Goal: Participate in discussion

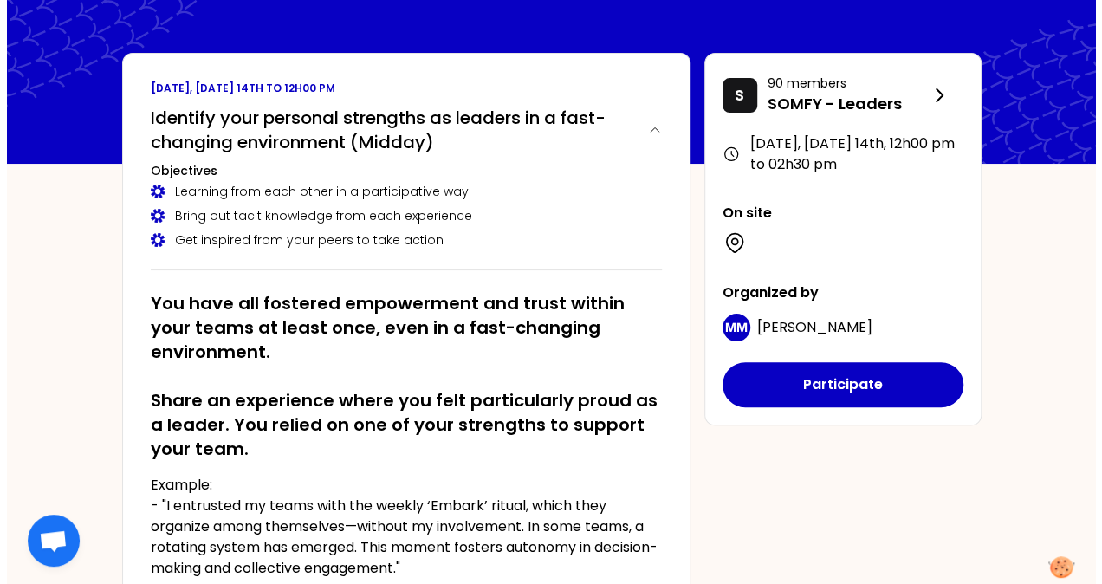
scroll to position [87, 0]
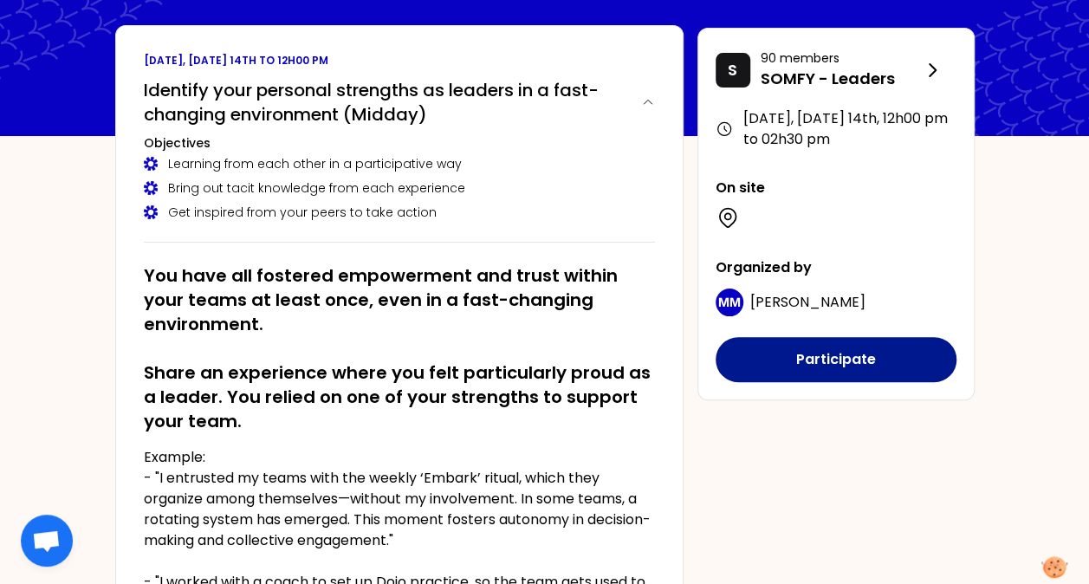
click at [844, 362] on button "Participate" at bounding box center [836, 359] width 241 height 45
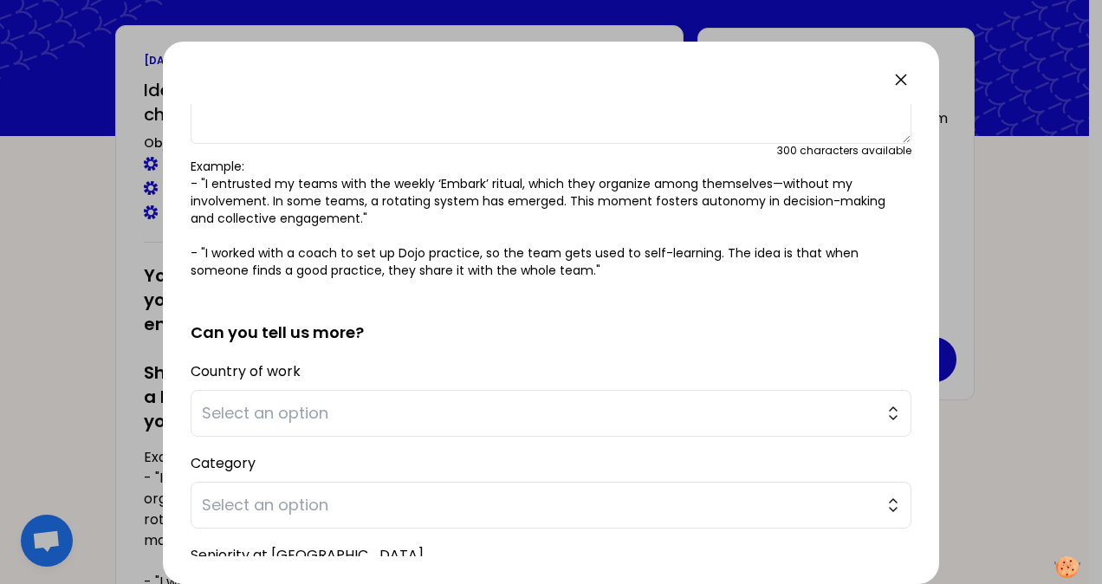
scroll to position [0, 0]
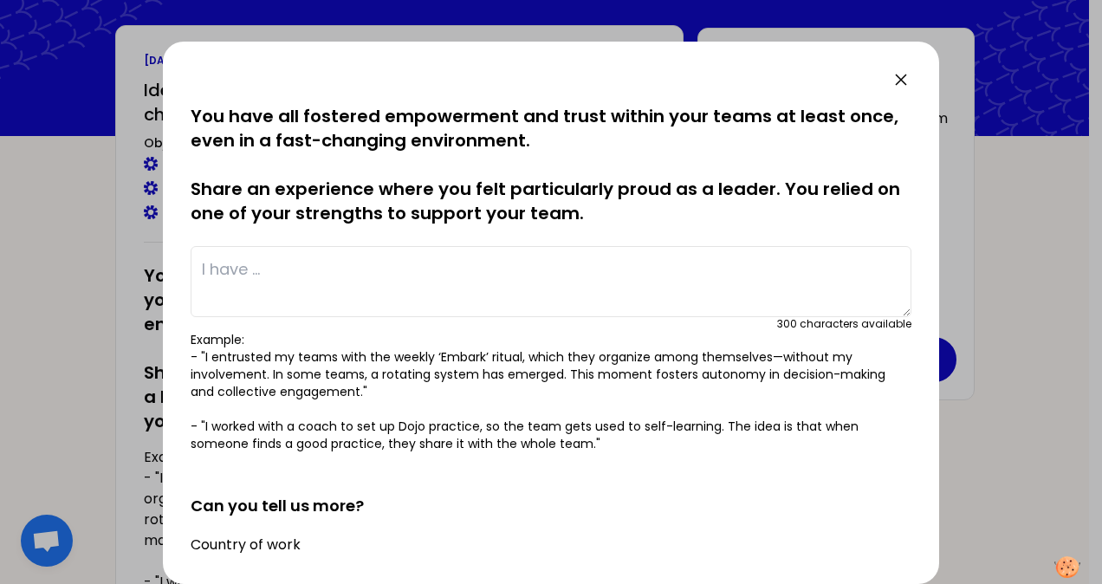
click at [305, 265] on textarea at bounding box center [551, 281] width 721 height 71
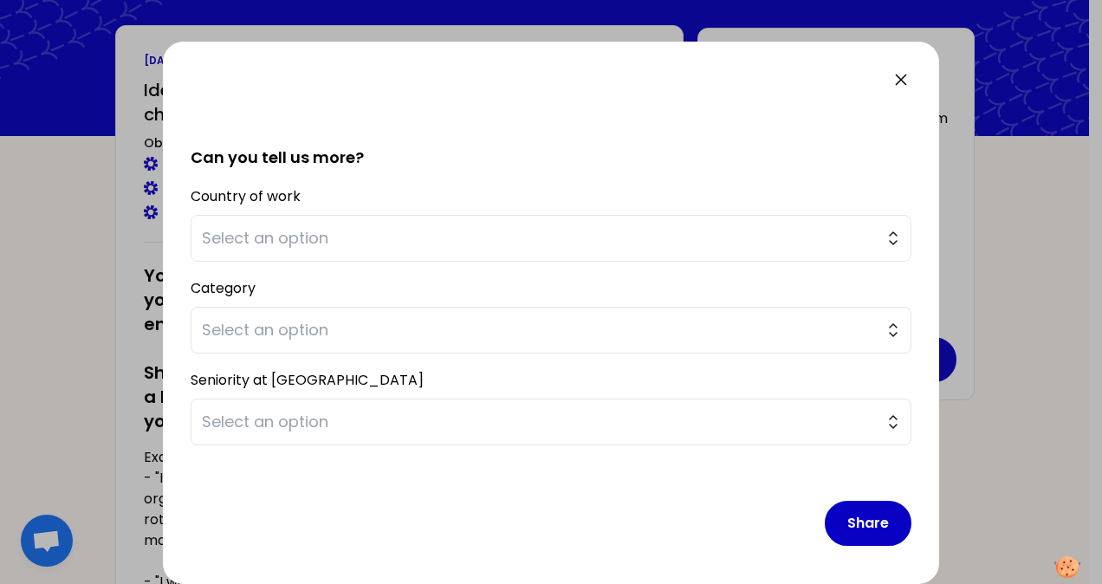
scroll to position [349, 0]
type textarea "I am a person with high level of empathy, so my team know that they may share w…"
click at [301, 239] on span "Select an option" at bounding box center [539, 237] width 674 height 24
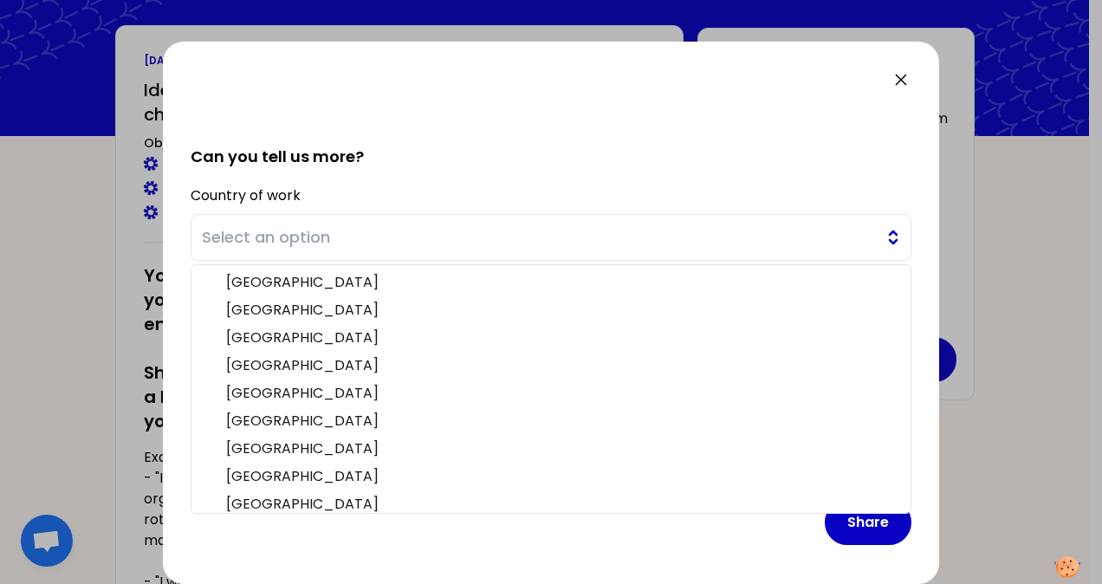
scroll to position [337, 0]
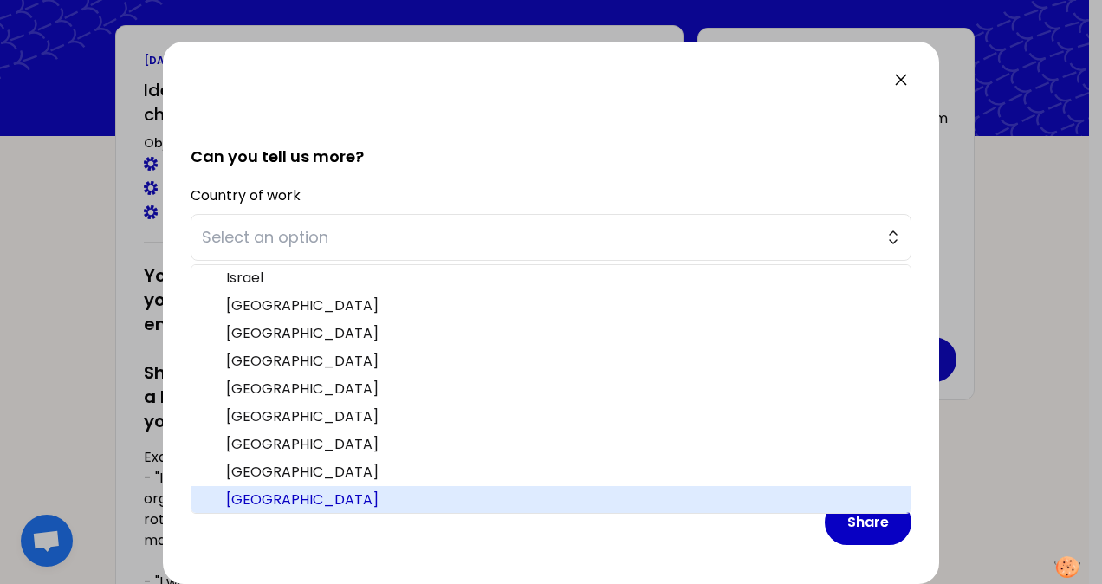
click at [308, 501] on span "[GEOGRAPHIC_DATA]" at bounding box center [561, 499] width 671 height 21
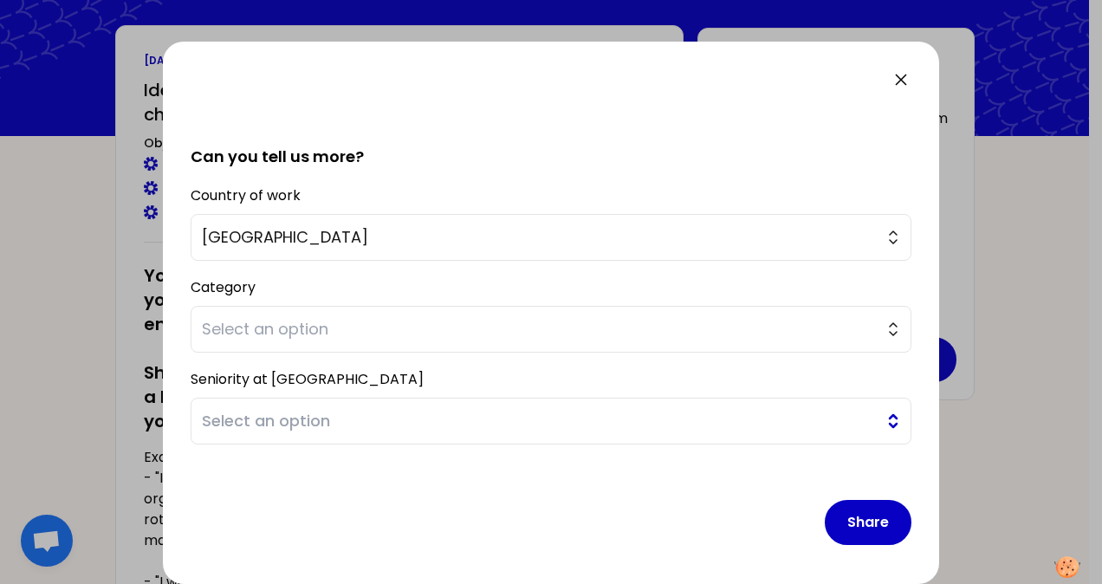
click at [397, 421] on span "Select an option" at bounding box center [539, 421] width 674 height 24
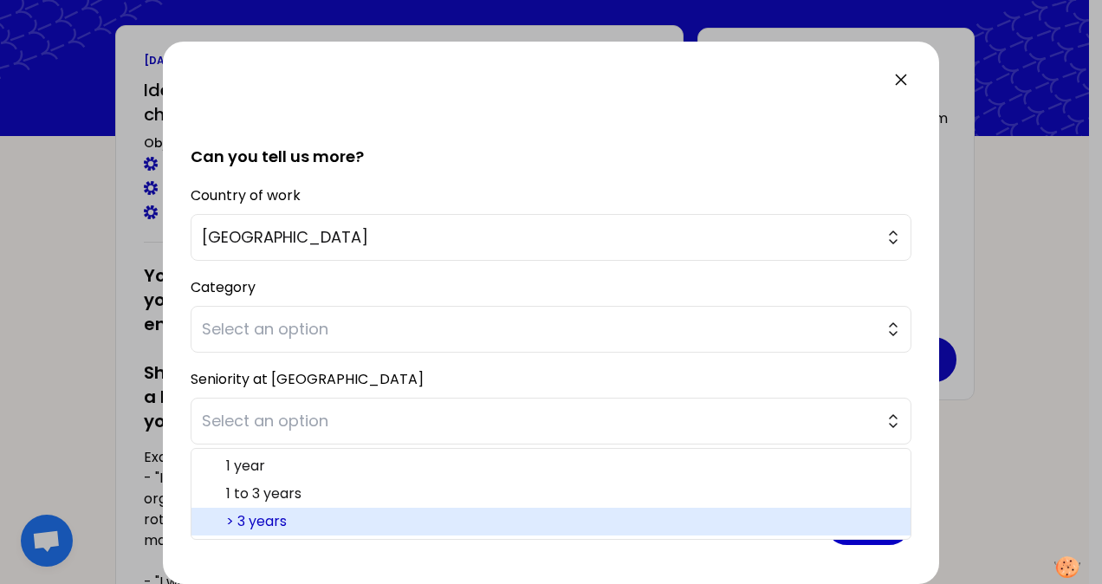
click at [313, 516] on span "> 3 years" at bounding box center [561, 521] width 671 height 21
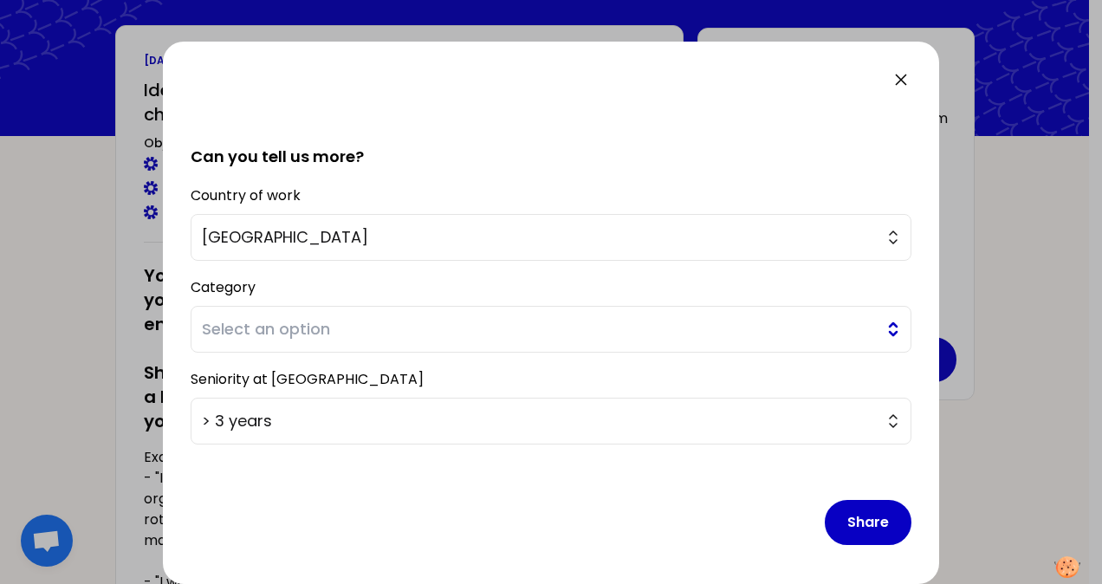
click at [379, 314] on button "Select an option" at bounding box center [551, 329] width 721 height 47
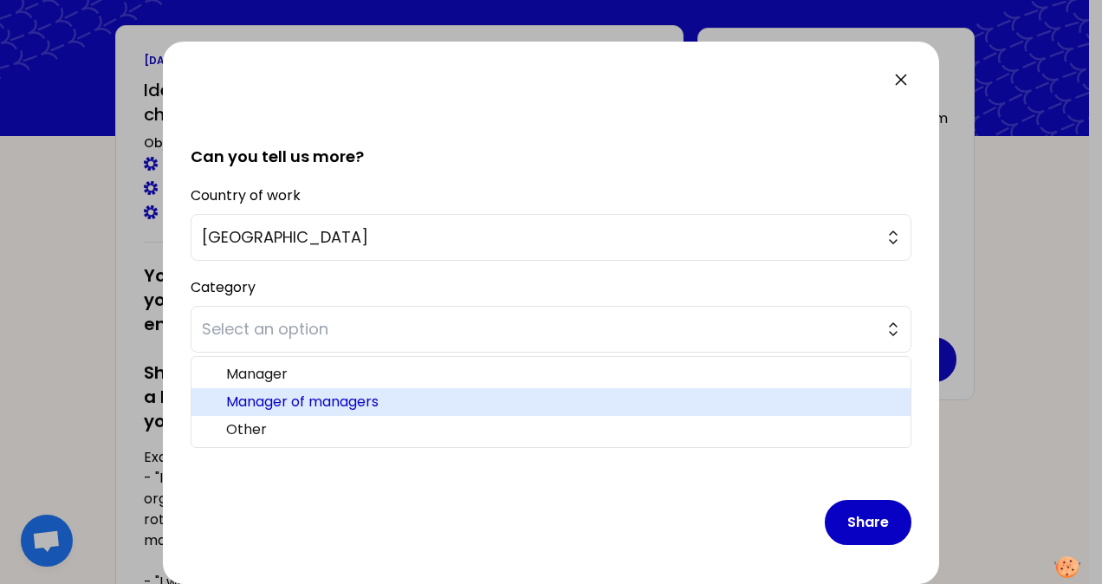
click at [295, 394] on span "Manager of managers" at bounding box center [561, 402] width 671 height 21
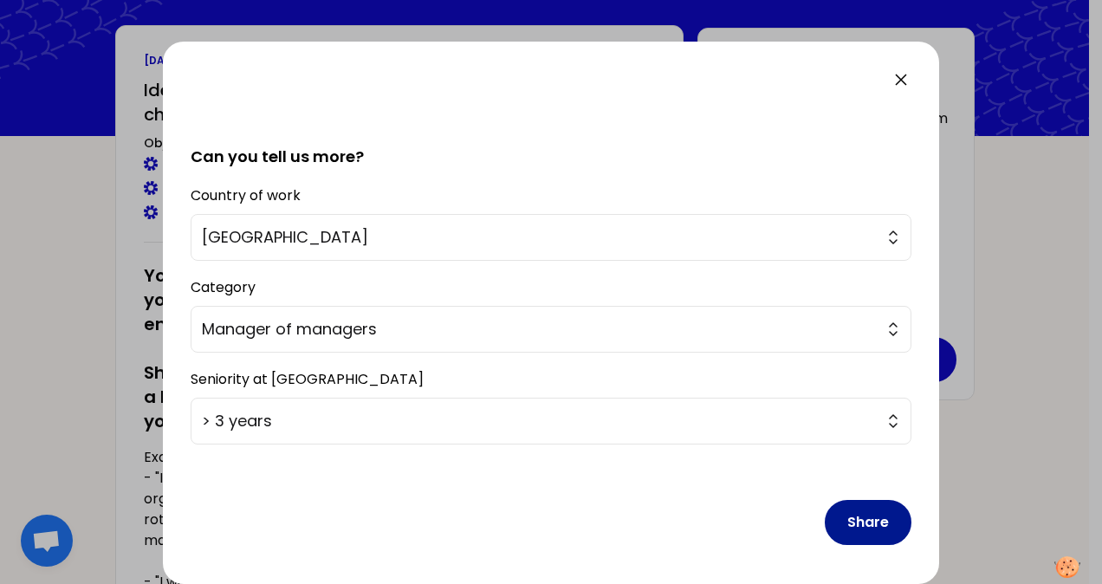
click at [847, 517] on button "Share" at bounding box center [868, 522] width 87 height 45
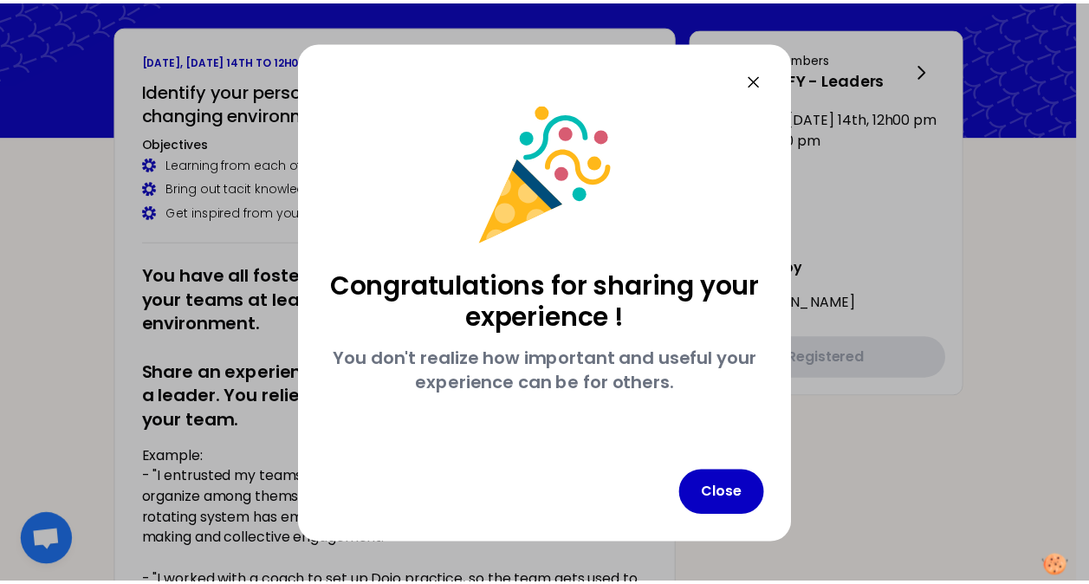
scroll to position [0, 0]
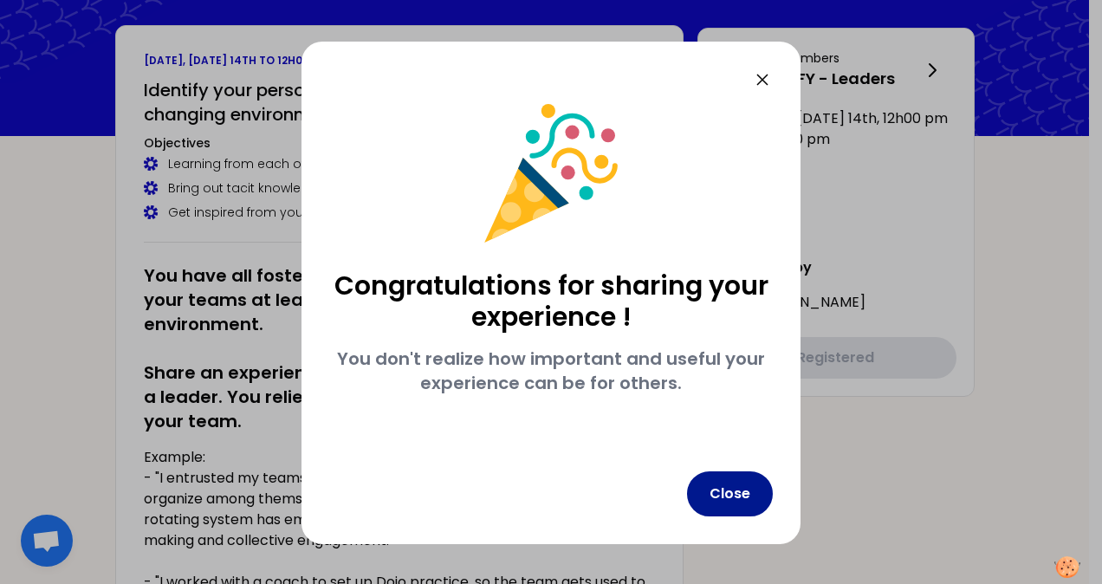
click at [726, 500] on button "Close" at bounding box center [730, 493] width 86 height 45
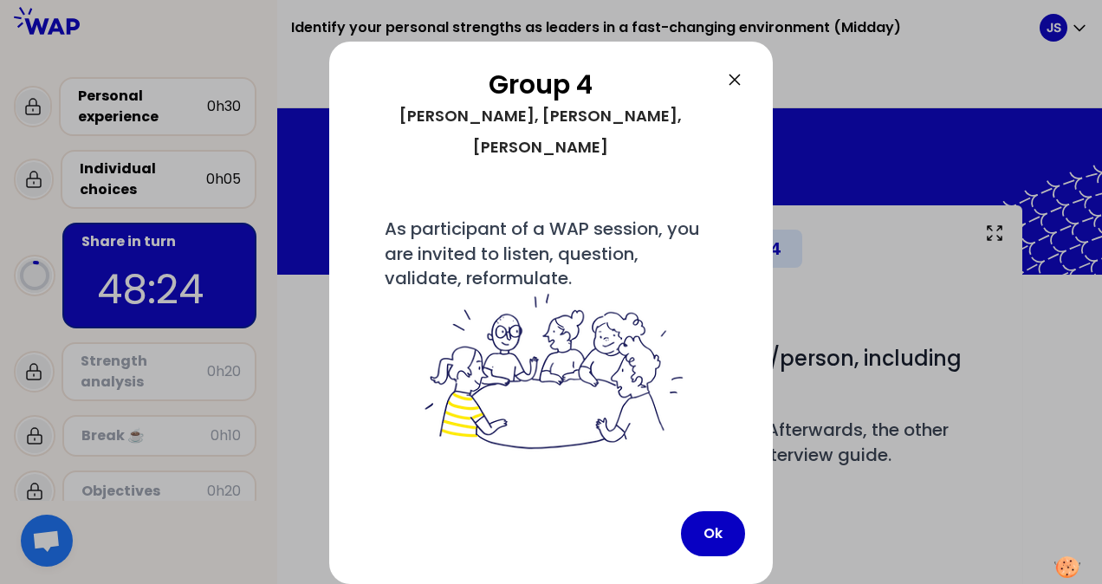
scroll to position [125, 0]
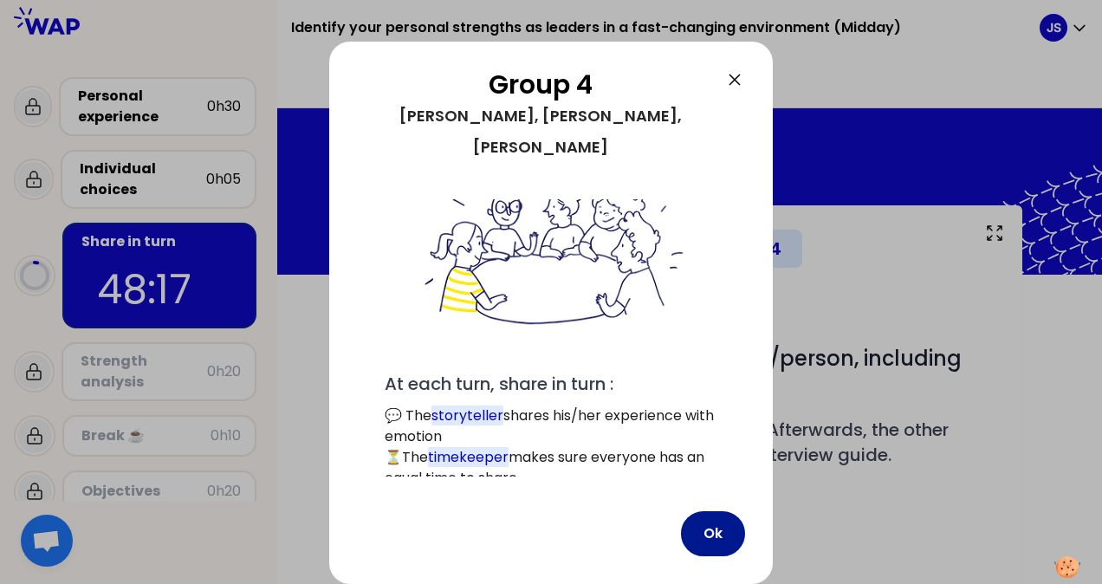
click at [712, 535] on button "Ok" at bounding box center [713, 533] width 64 height 45
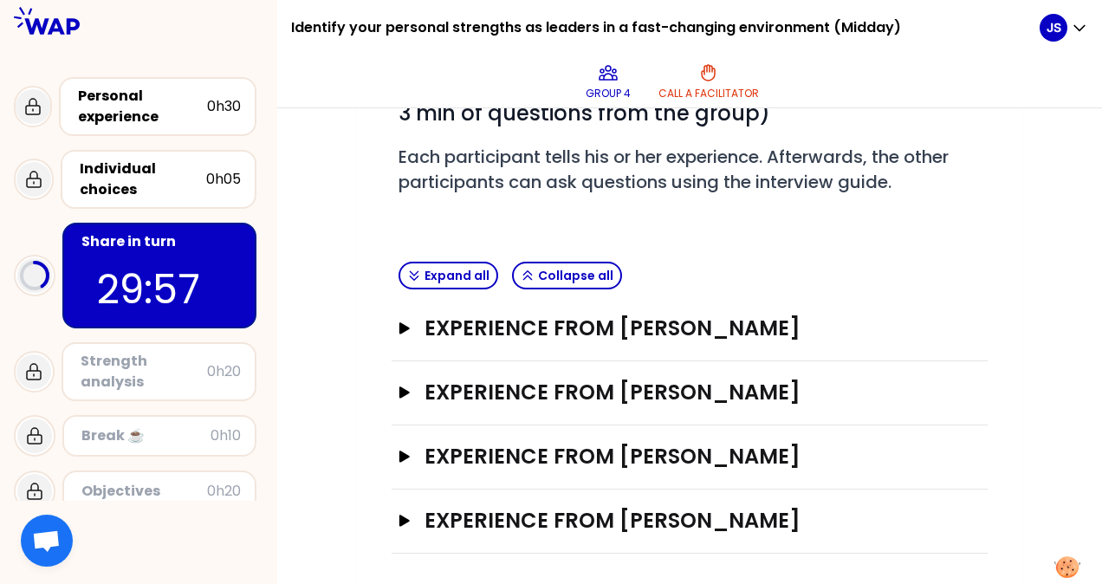
scroll to position [273, 0]
